Goal: Task Accomplishment & Management: Manage account settings

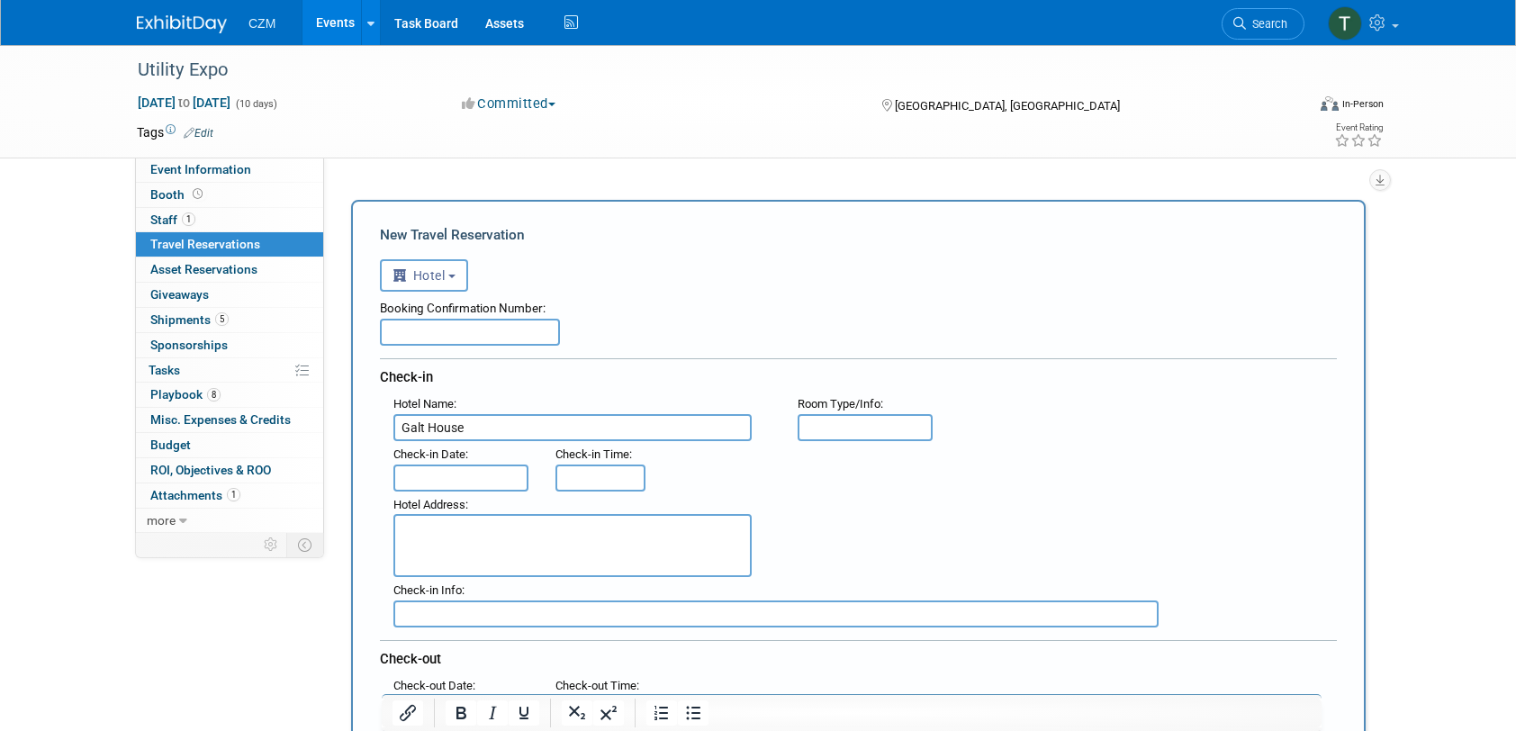
select select "6"
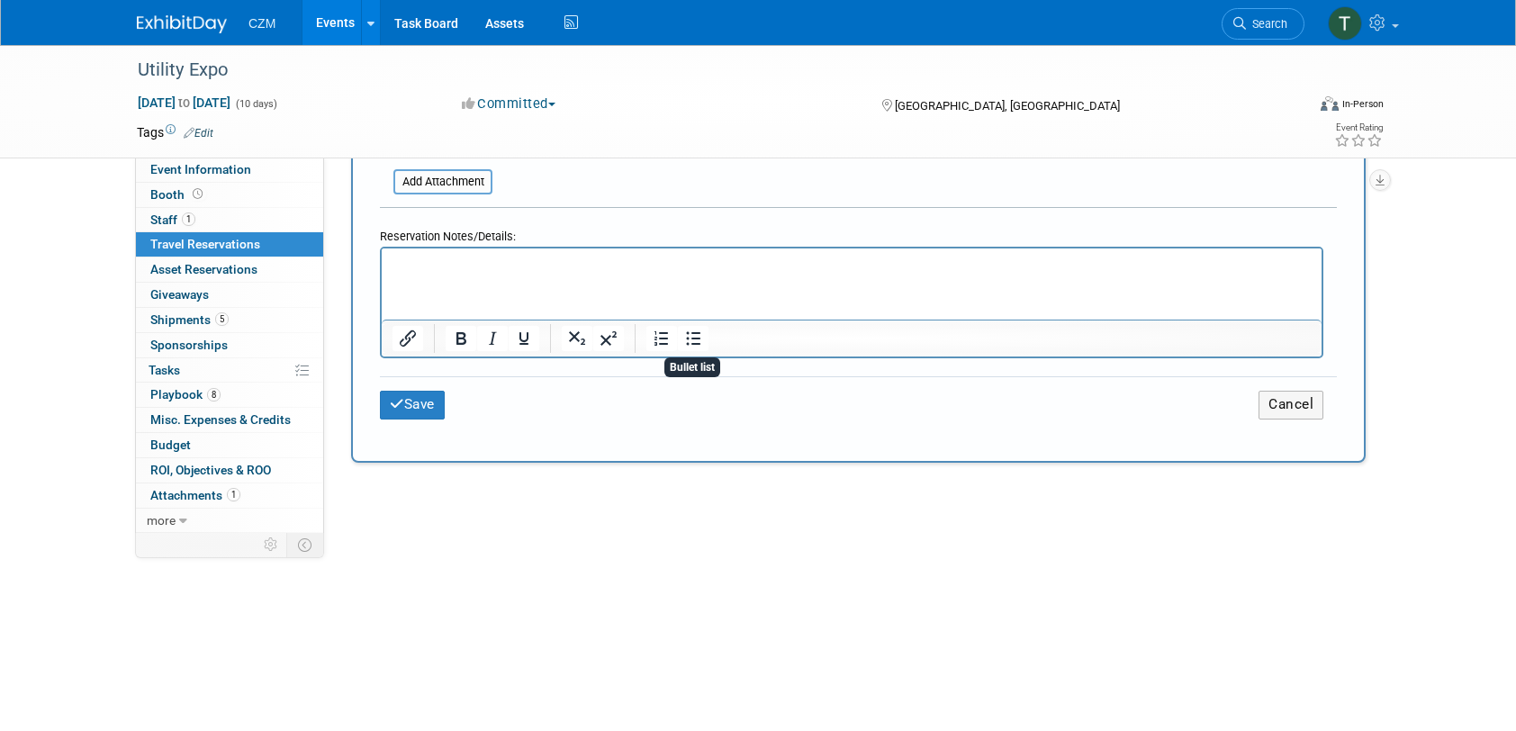
scroll to position [900, 0]
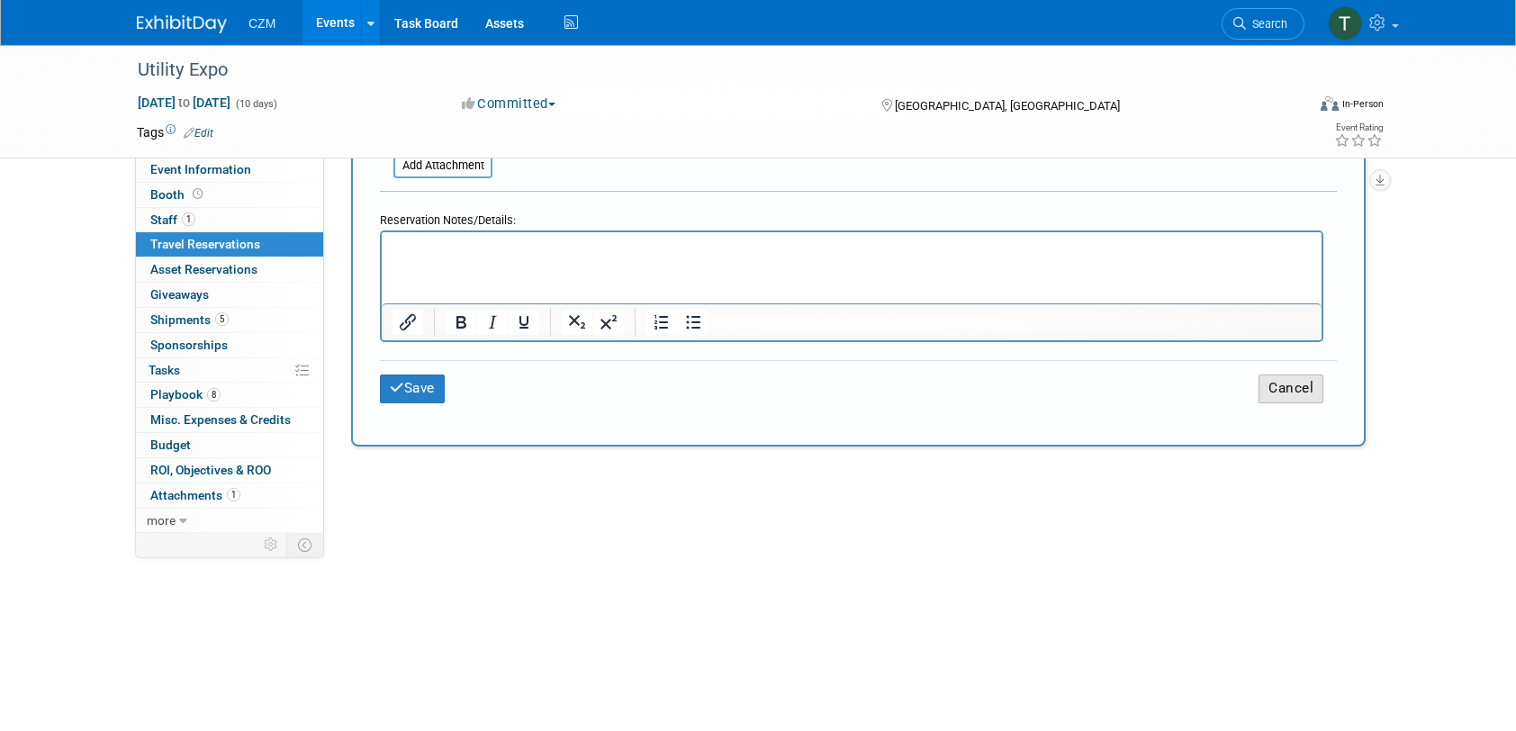
click at [1285, 380] on button "Cancel" at bounding box center [1291, 389] width 65 height 28
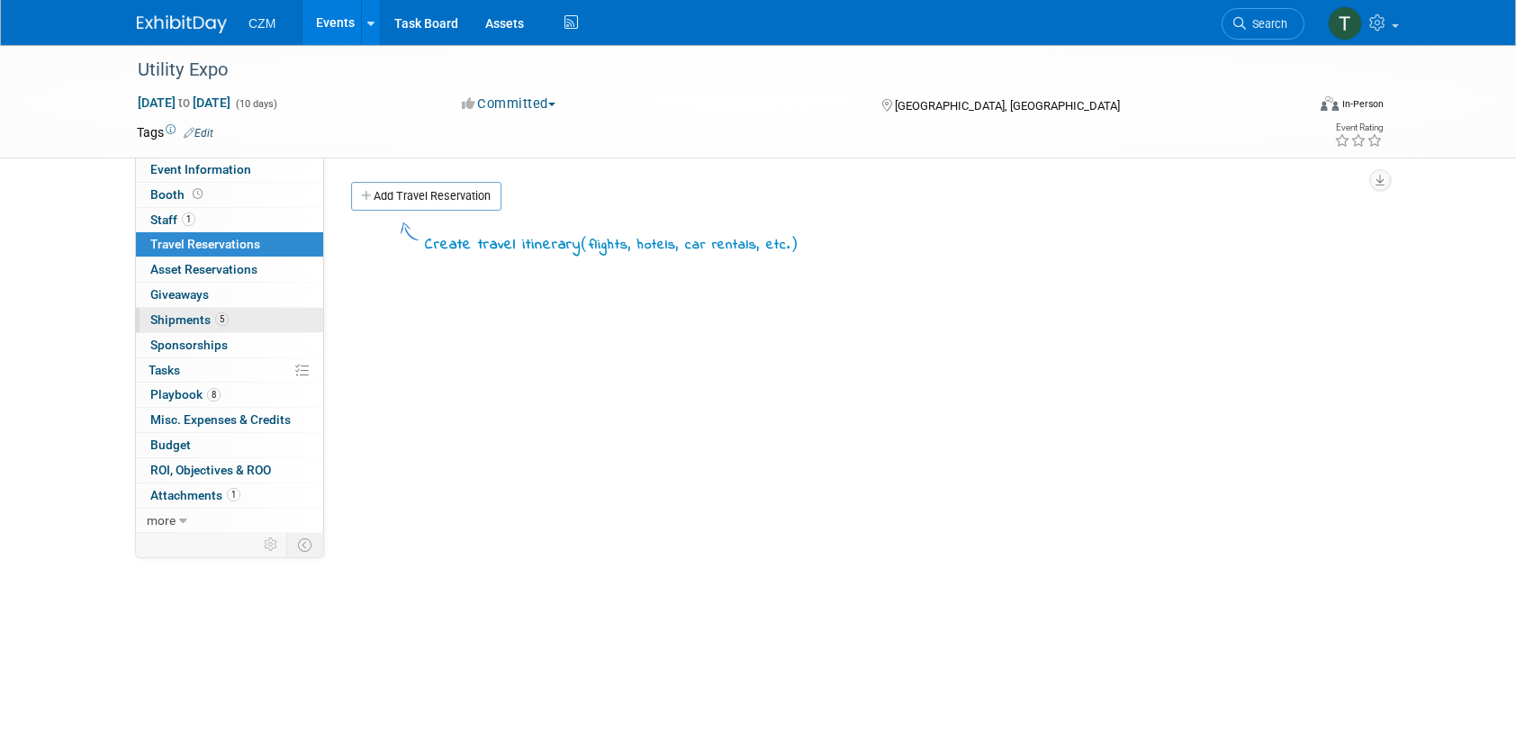
click at [198, 323] on span "Shipments 5" at bounding box center [189, 319] width 78 height 14
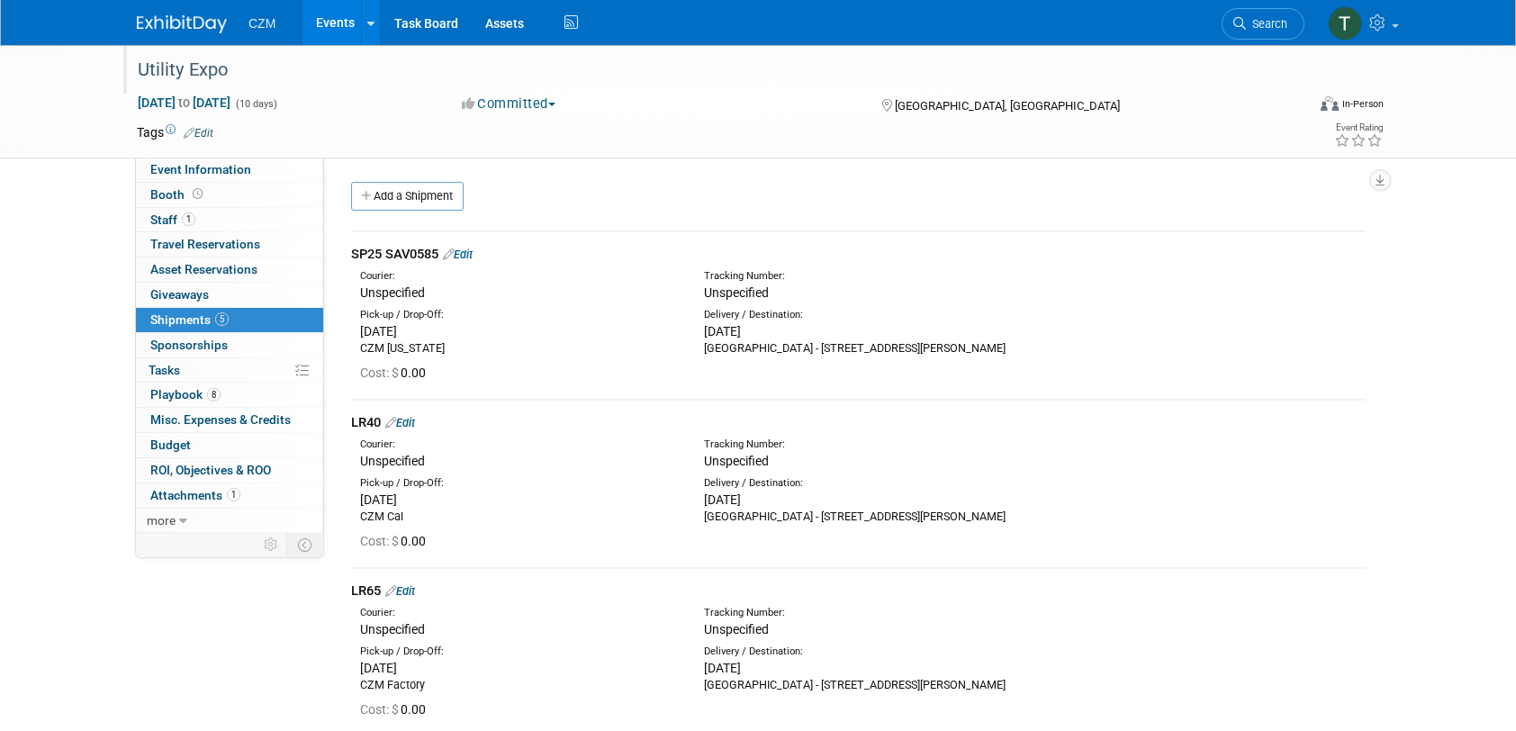
click at [1215, 85] on div "Utility Expo" at bounding box center [704, 70] width 1146 height 32
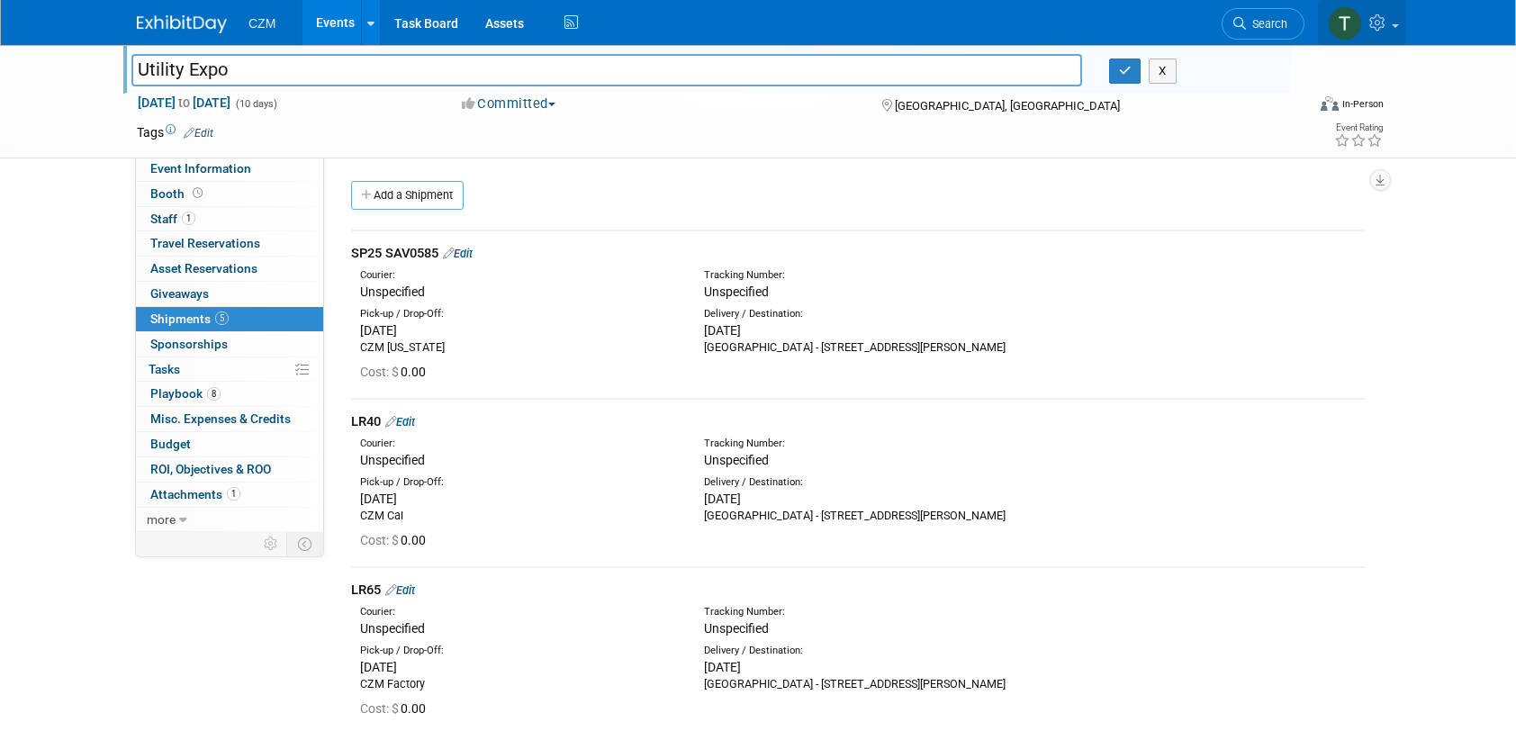
click at [1379, 26] on icon at bounding box center [1379, 22] width 21 height 16
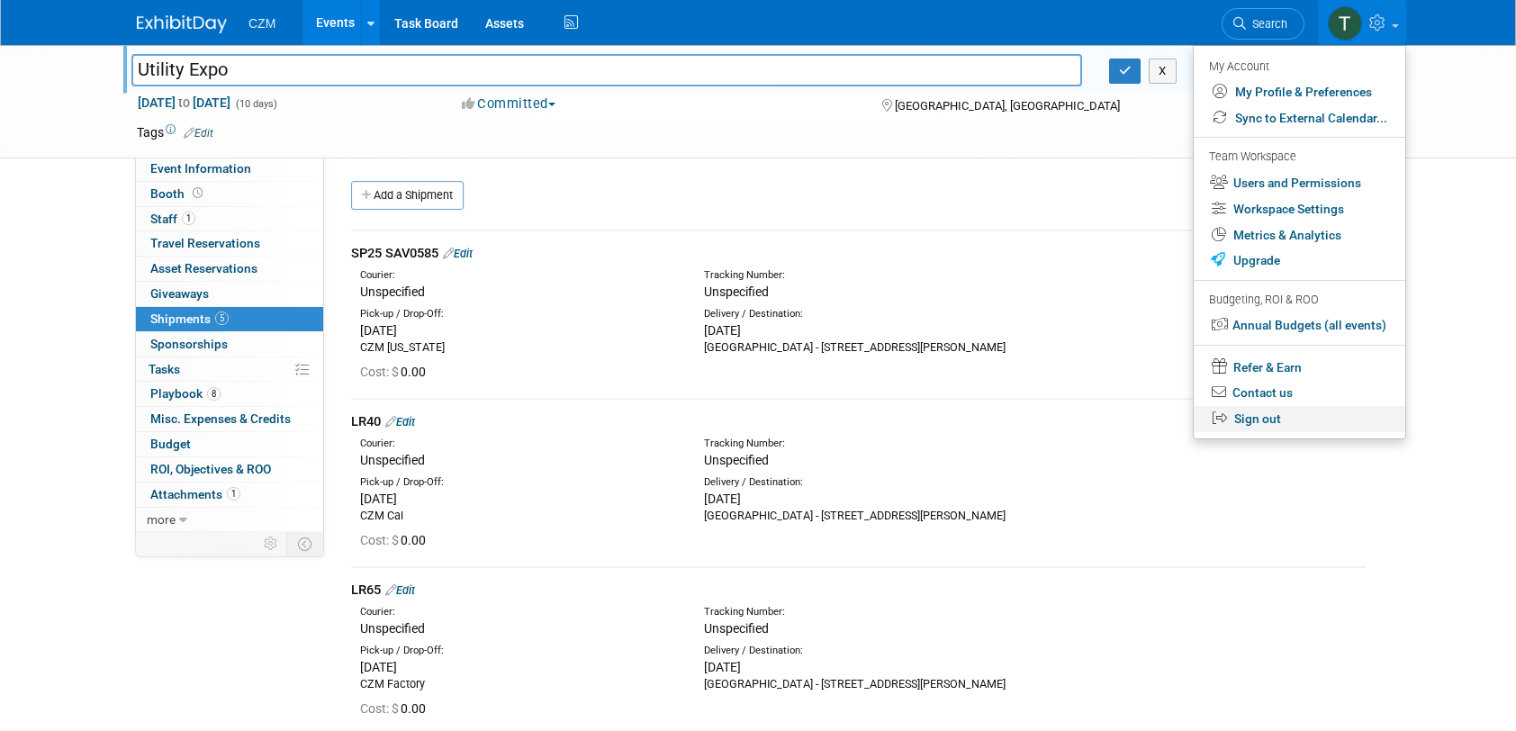
click at [1282, 417] on link "Sign out" at bounding box center [1300, 419] width 212 height 26
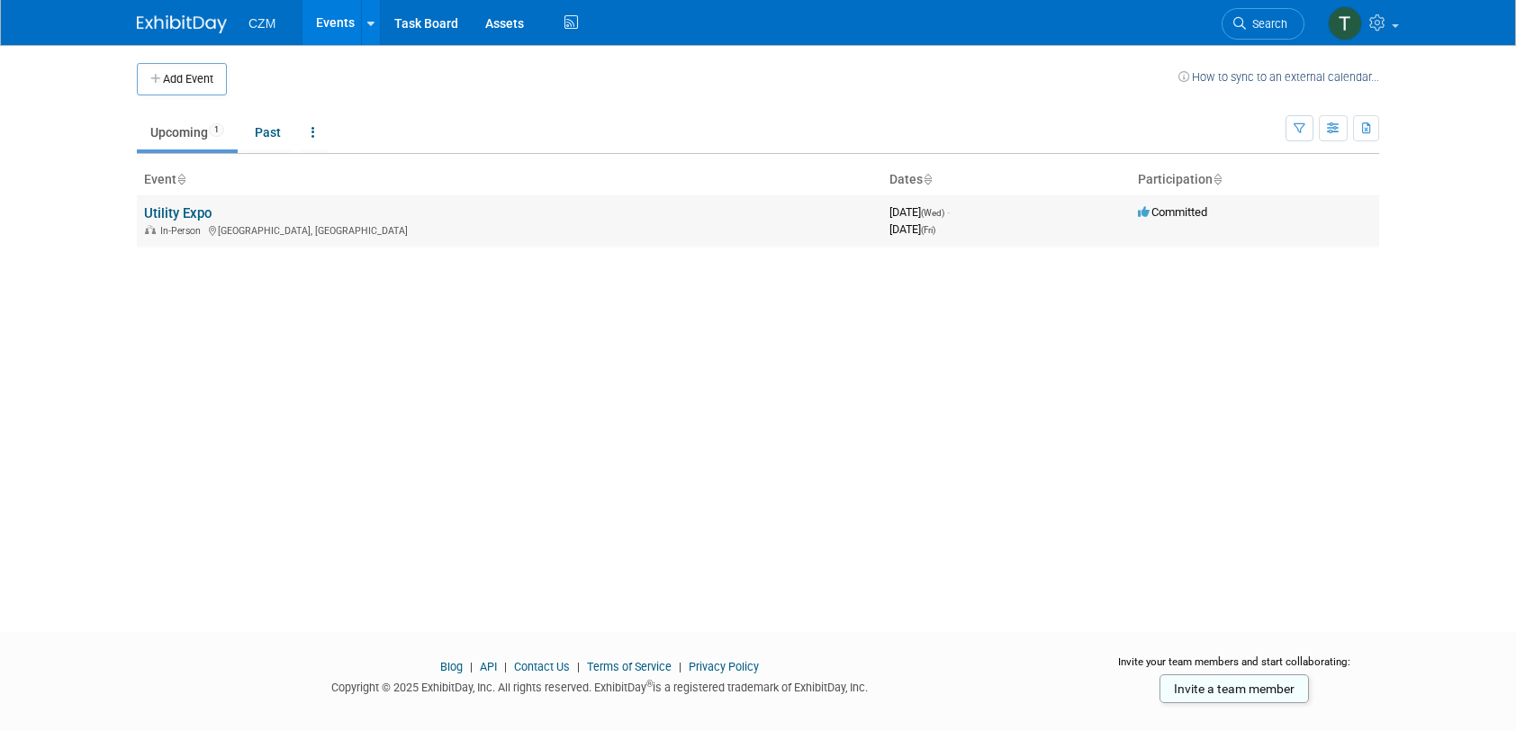
click at [283, 225] on div "In-Person [GEOGRAPHIC_DATA], [GEOGRAPHIC_DATA]" at bounding box center [509, 229] width 731 height 14
click at [185, 212] on link "Utility Expo" at bounding box center [178, 213] width 68 height 16
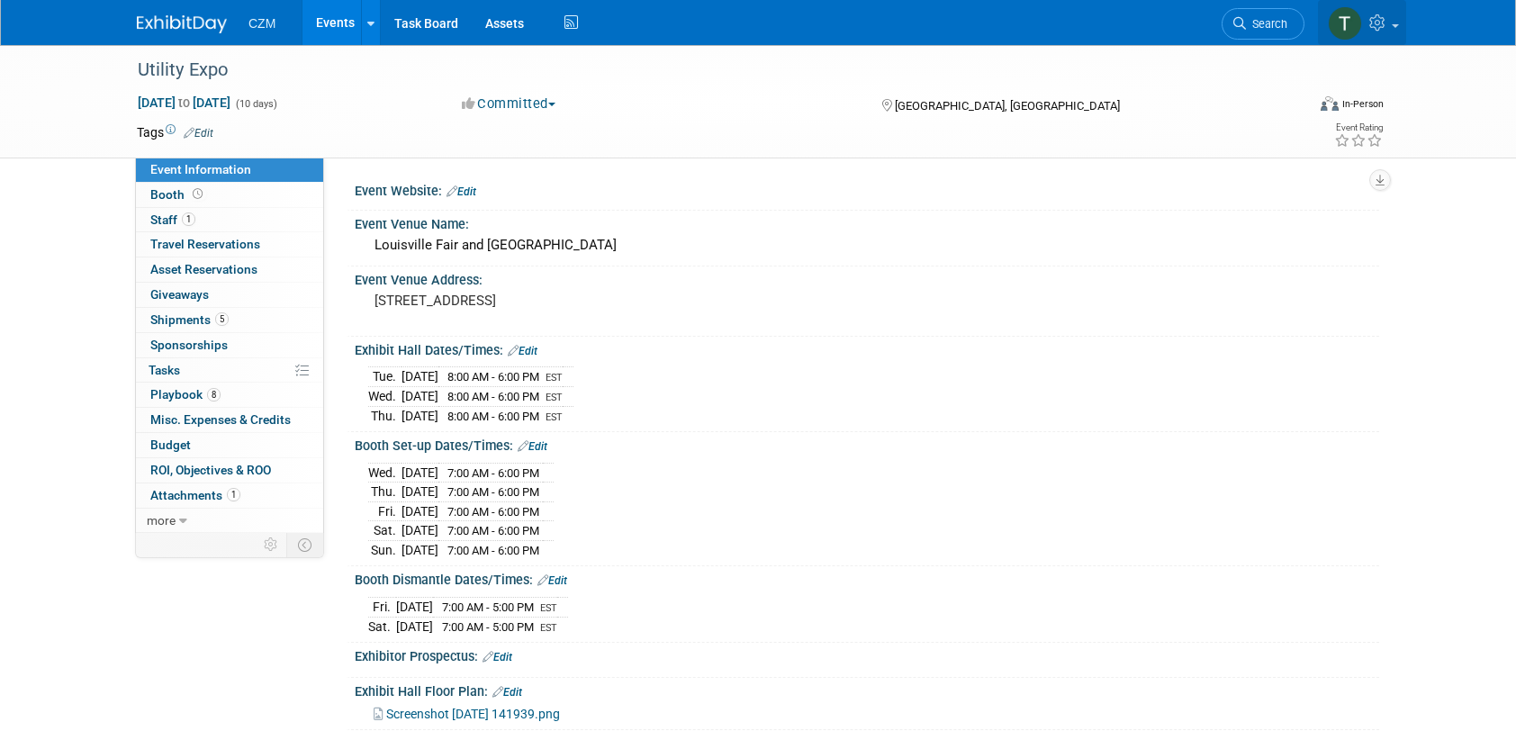
click at [1399, 31] on link at bounding box center [1362, 22] width 88 height 45
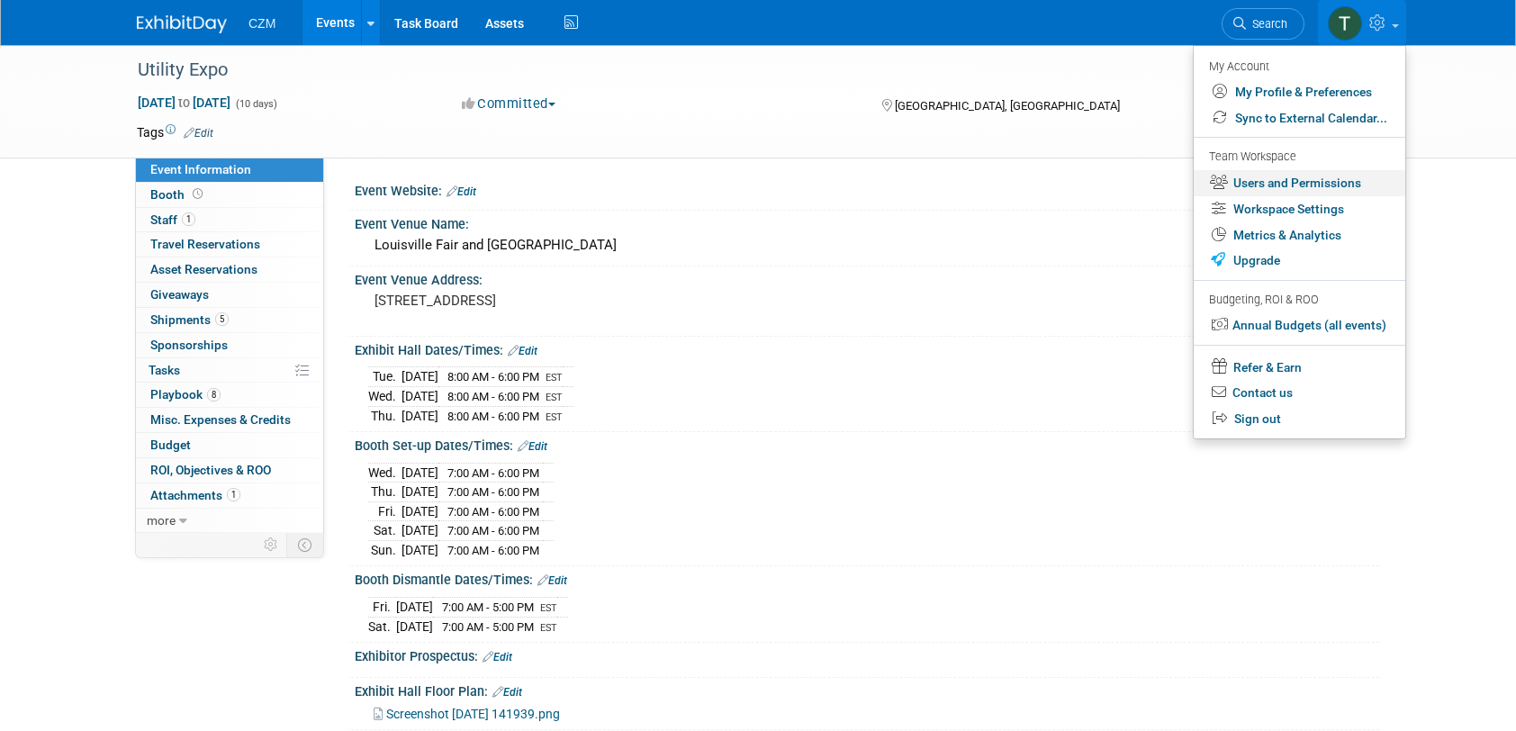
click at [1313, 186] on link "Users and Permissions" at bounding box center [1300, 183] width 212 height 26
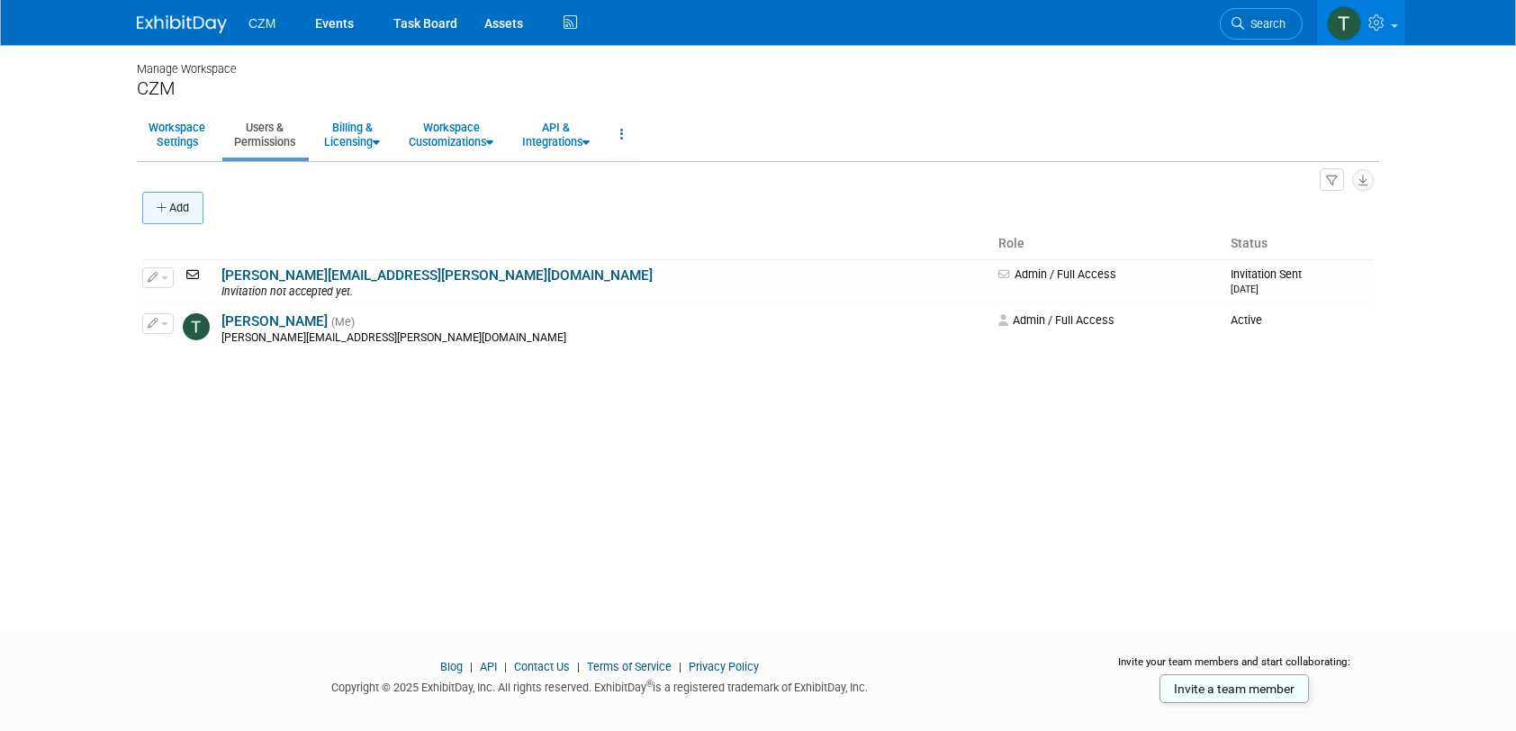
click at [178, 209] on button "Add" at bounding box center [172, 208] width 61 height 32
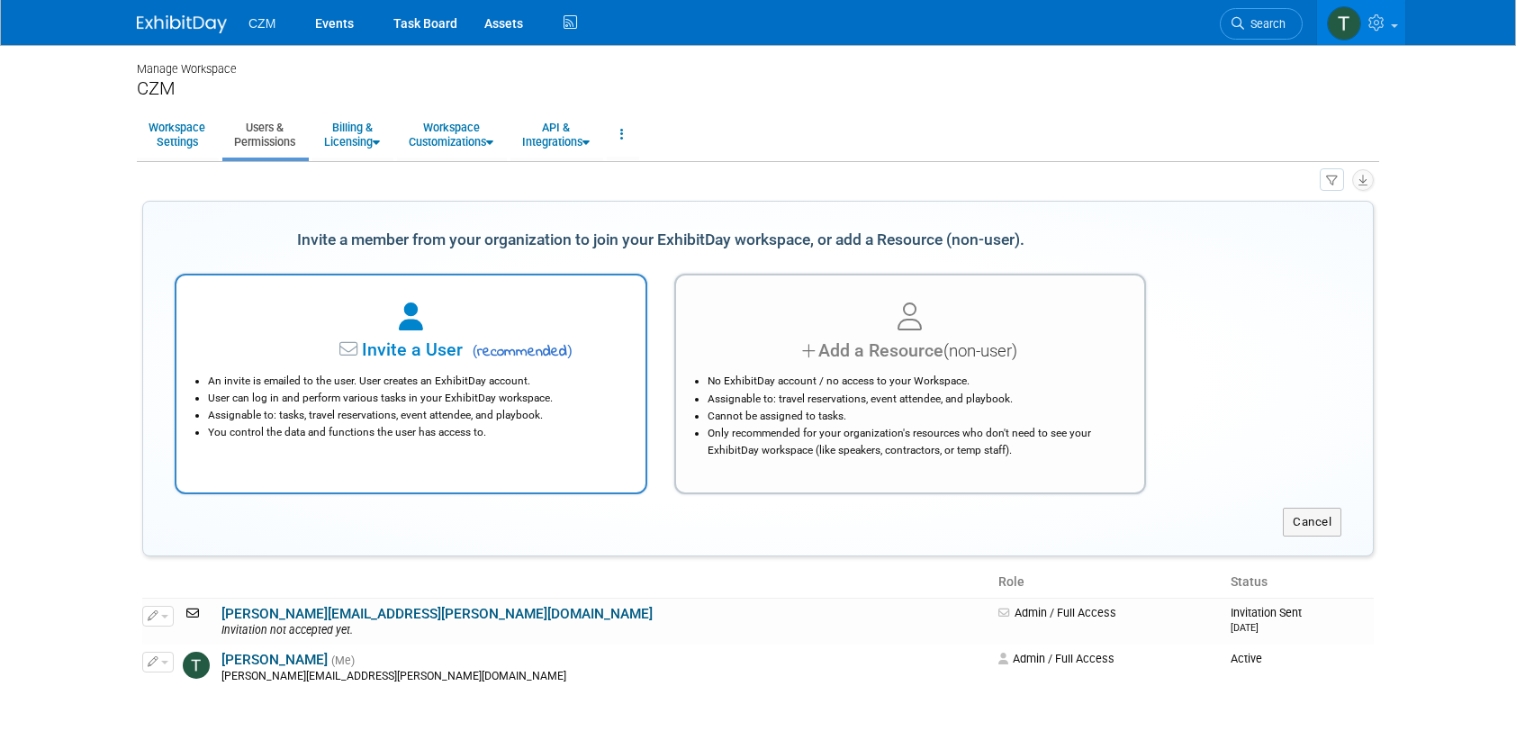
click at [450, 357] on span "Invite a User" at bounding box center [355, 349] width 213 height 21
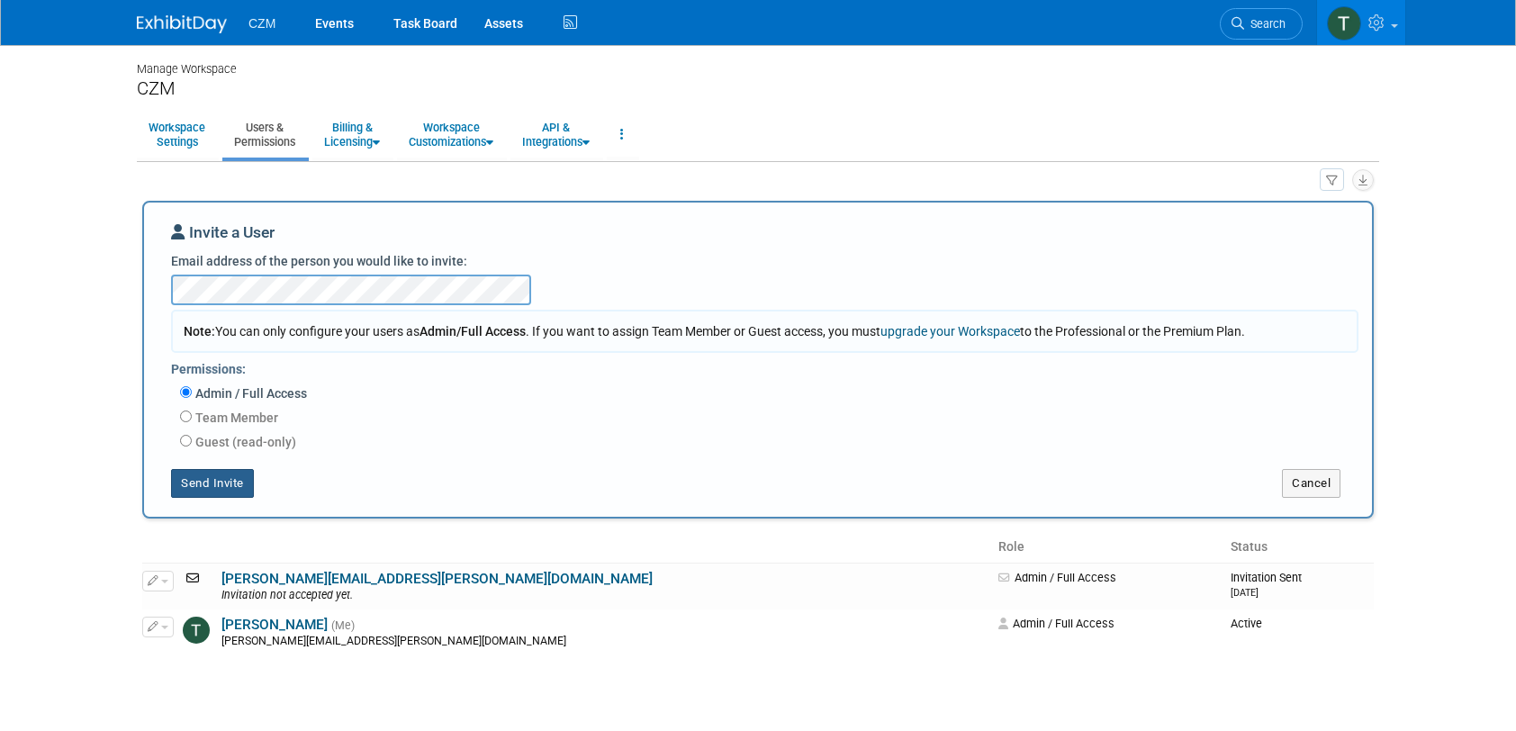
click at [210, 492] on button "Send Invite" at bounding box center [212, 483] width 83 height 29
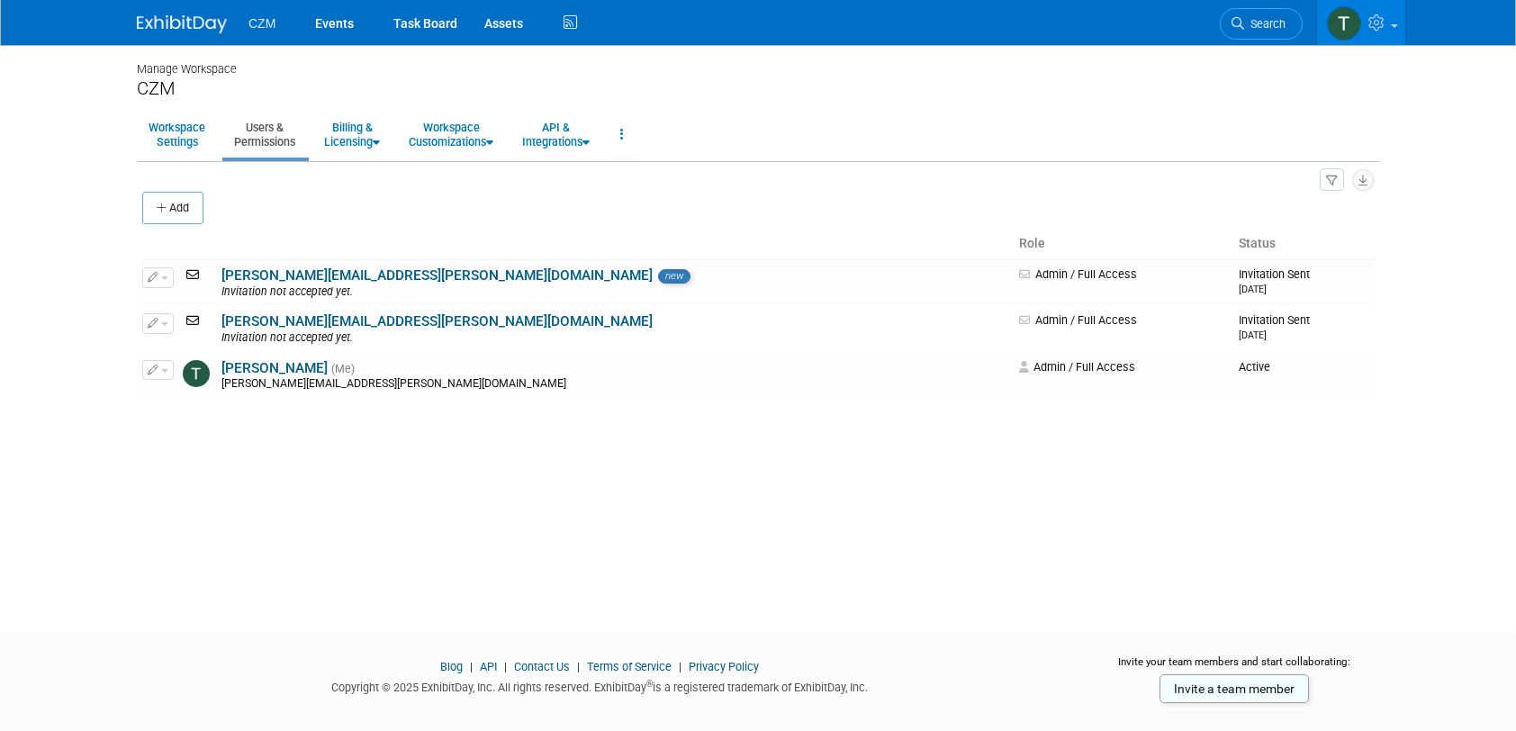
click at [1333, 114] on ul "Workspace Settings Users & Permissions Billing & Licensing Manage Plan / Subscr…" at bounding box center [758, 136] width 1243 height 50
click at [1039, 83] on div "CZM" at bounding box center [758, 88] width 1243 height 23
